Goal: Task Accomplishment & Management: Manage account settings

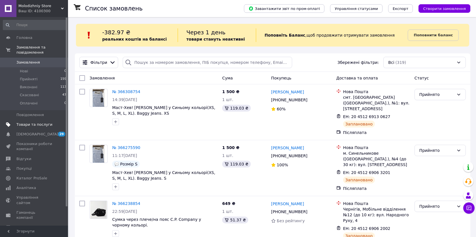
click at [32, 120] on link "Товари та послуги" at bounding box center [35, 125] width 70 height 10
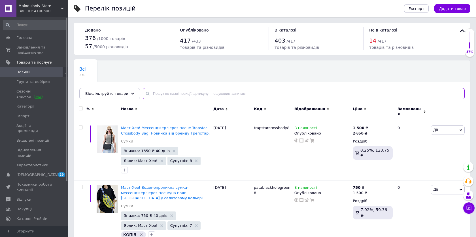
click at [167, 98] on input "text" at bounding box center [304, 93] width 322 height 11
type input "Балаклава"
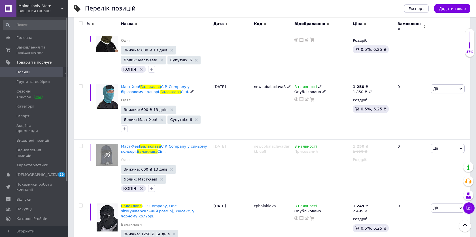
scroll to position [282, 0]
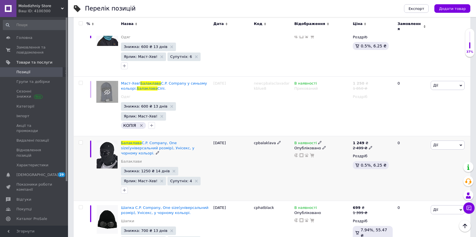
click at [81, 141] on input "checkbox" at bounding box center [81, 143] width 4 height 4
checkbox input "true"
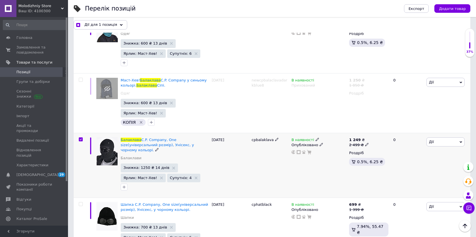
scroll to position [369, 0]
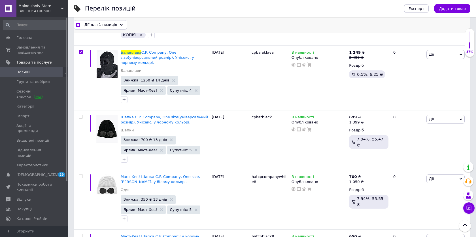
click at [99, 28] on div "Дії для 1 позиція" at bounding box center [101, 24] width 54 height 9
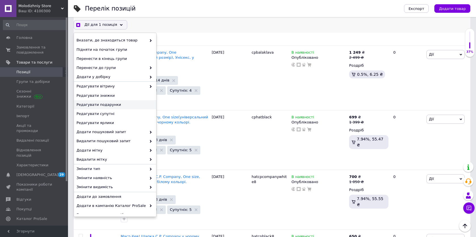
scroll to position [15, 0]
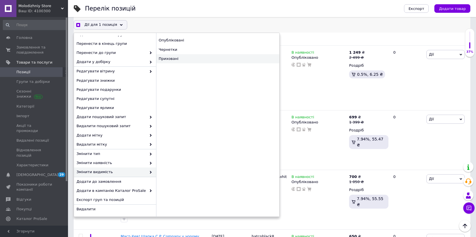
click at [182, 59] on div "Приховані" at bounding box center [217, 58] width 123 height 9
checkbox input "true"
checkbox input "false"
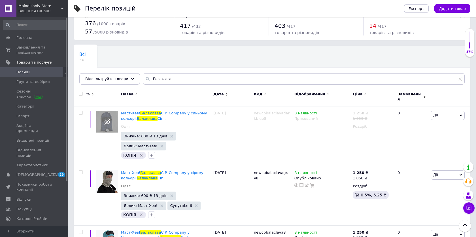
scroll to position [0, 0]
